Goal: Information Seeking & Learning: Learn about a topic

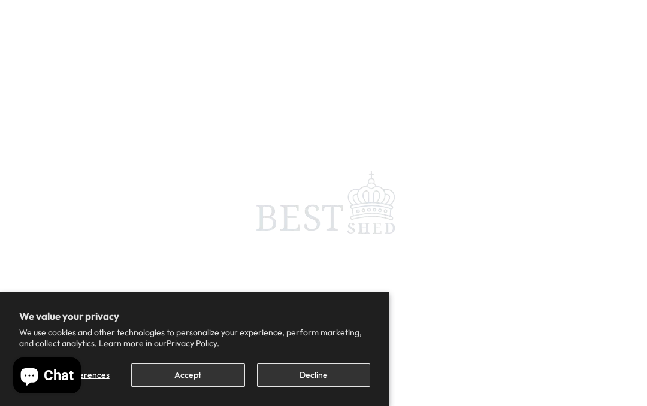
click at [205, 371] on button "Accept" at bounding box center [187, 375] width 113 height 23
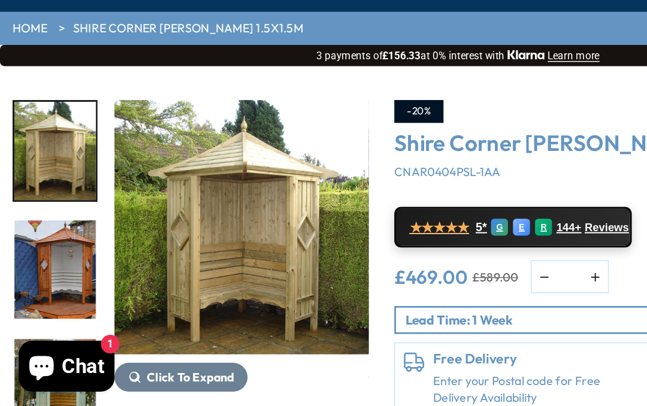
click at [49, 273] on img "3 / 14" at bounding box center [39, 307] width 58 height 69
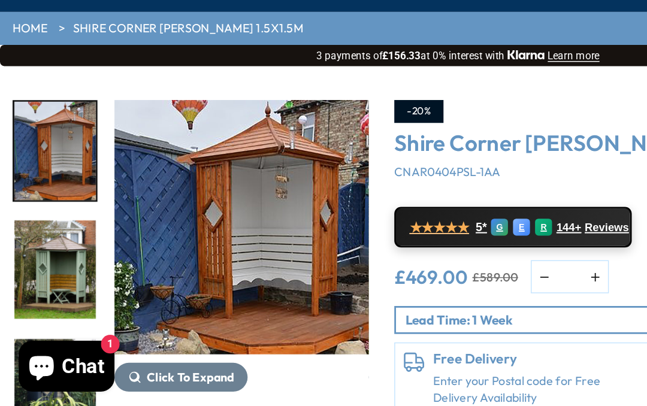
click at [52, 356] on img "5 / 14" at bounding box center [39, 390] width 58 height 69
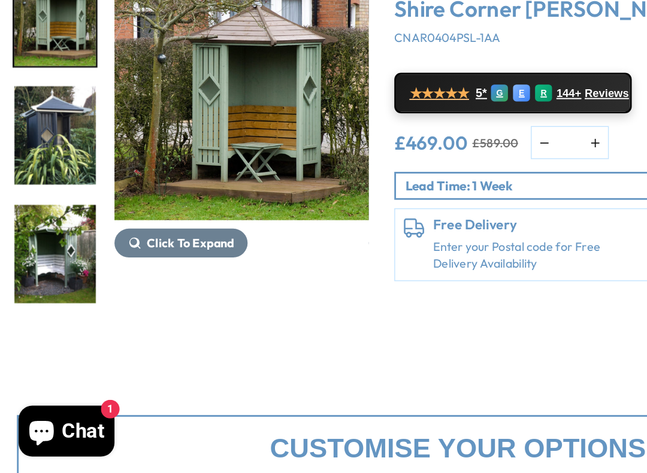
scroll to position [83, 0]
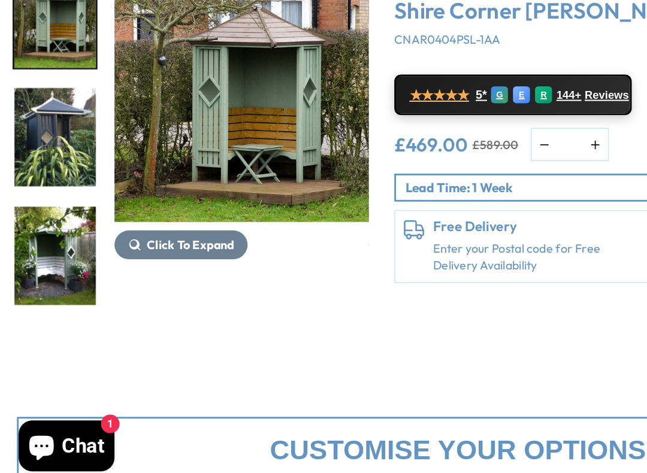
click at [130, 295] on span "Click To Expand" at bounding box center [135, 300] width 62 height 11
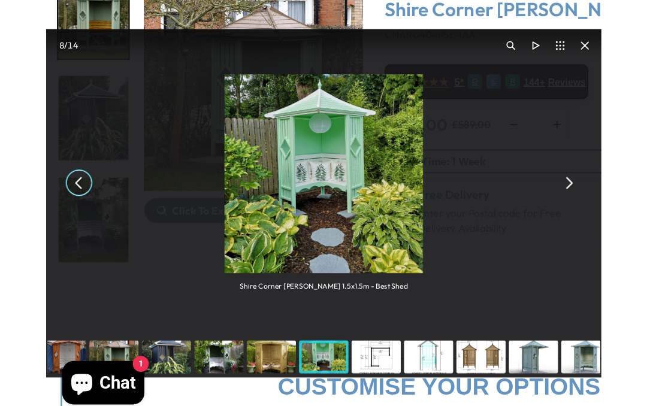
scroll to position [115, 0]
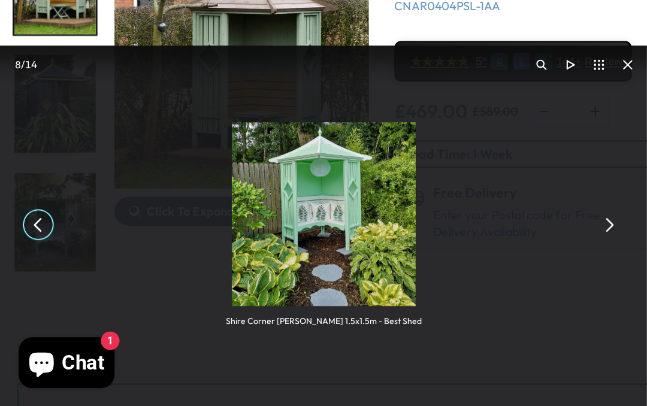
click at [240, 205] on img "You can close this modal content with the ESC key" at bounding box center [229, 270] width 130 height 130
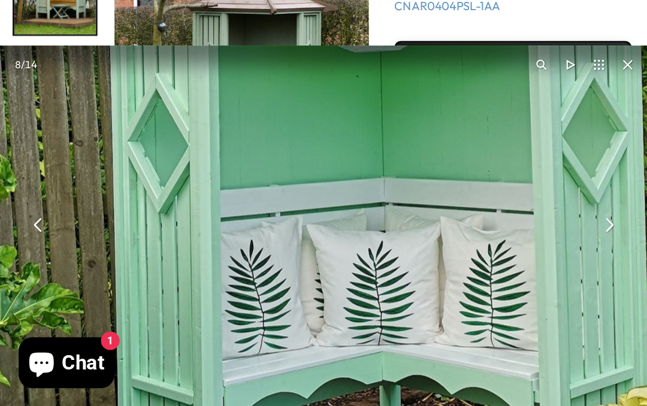
click at [285, 118] on img "You can close this modal content with the ESC key" at bounding box center [280, 333] width 867 height 867
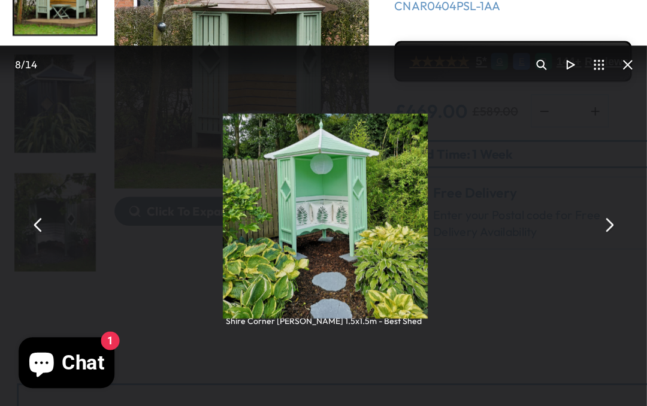
click at [292, 199] on img "You can close this modal content with the ESC key" at bounding box center [230, 271] width 145 height 145
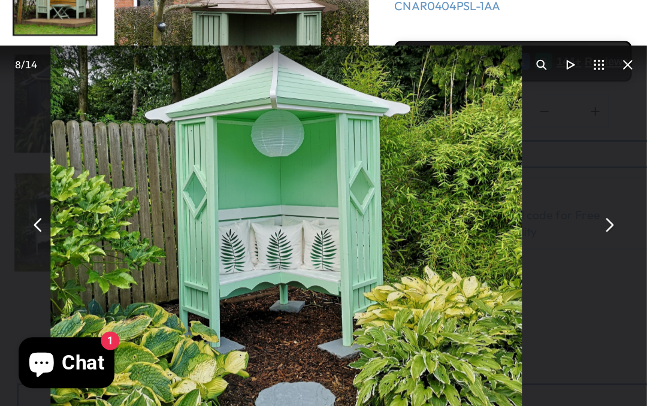
click at [53, 74] on img "4 / 14" at bounding box center [39, 108] width 58 height 69
